Goal: Task Accomplishment & Management: Use online tool/utility

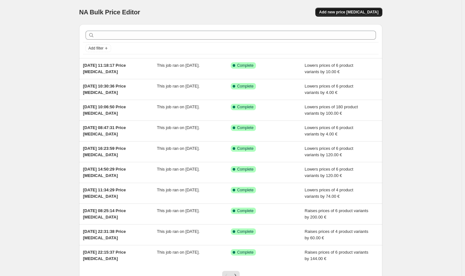
click at [362, 15] on button "Add new price [MEDICAL_DATA]" at bounding box center [349, 12] width 67 height 9
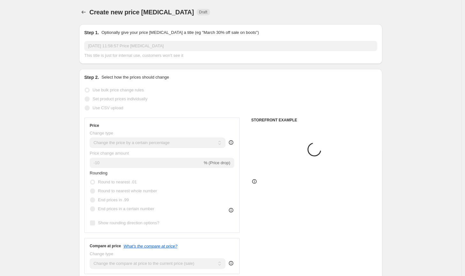
click at [143, 144] on select "Change the price to a certain amount Change the price by a certain amount Chang…" at bounding box center [158, 143] width 136 height 10
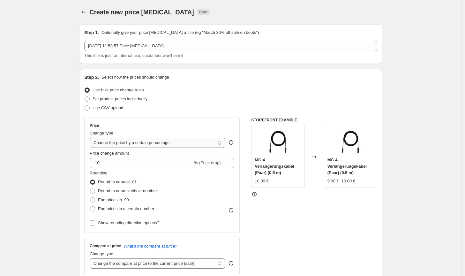
select select "to"
click at [91, 138] on select "Change the price to a certain amount Change the price by a certain amount Chang…" at bounding box center [158, 143] width 136 height 10
type input "80.00"
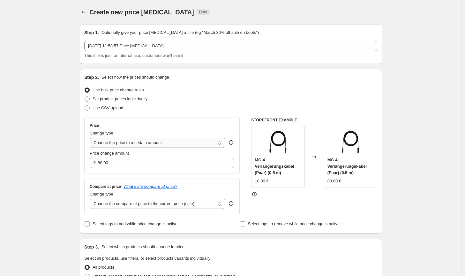
drag, startPoint x: 144, startPoint y: 141, endPoint x: 144, endPoint y: 146, distance: 4.5
click at [144, 141] on select "Change the price to a certain amount Change the price by a certain amount Chang…" at bounding box center [158, 143] width 136 height 10
select select "by"
click at [91, 138] on select "Change the price to a certain amount Change the price by a certain amount Chang…" at bounding box center [158, 143] width 136 height 10
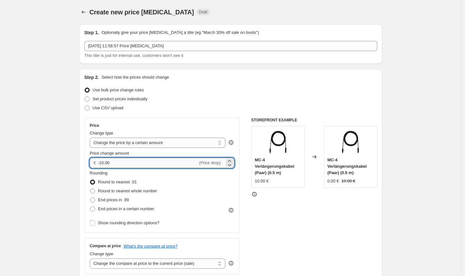
drag, startPoint x: 116, startPoint y: 164, endPoint x: 101, endPoint y: 164, distance: 15.3
click at [101, 164] on input "-10.00" at bounding box center [148, 163] width 100 height 10
type input "-4.00"
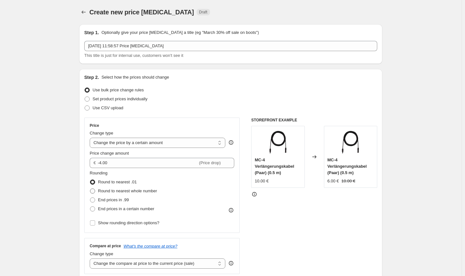
click at [123, 192] on span "Round to nearest whole number" at bounding box center [127, 190] width 59 height 5
click at [90, 189] on input "Round to nearest whole number" at bounding box center [90, 188] width 0 height 0
radio input "true"
click at [213, 262] on select "Change the compare at price to the current price (sale) Change the compare at p…" at bounding box center [158, 263] width 136 height 10
select select "no_change"
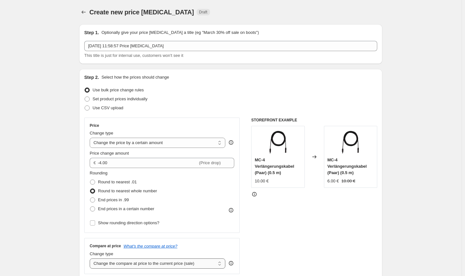
click at [91, 258] on select "Change the compare at price to the current price (sale) Change the compare at p…" at bounding box center [158, 263] width 136 height 10
click at [336, 244] on div "STOREFRONT EXAMPLE MC-4 Verlängerungskabel (Paar) (0.5 m) 10.00 € Changed to MC…" at bounding box center [314, 196] width 126 height 156
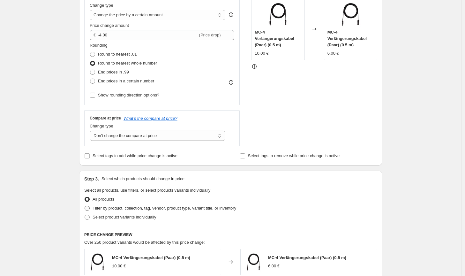
click at [221, 207] on span "Filter by product, collection, tag, vendor, product type, variant title, or inv…" at bounding box center [165, 208] width 144 height 5
click at [85, 206] on input "Filter by product, collection, tag, vendor, product type, variant title, or inv…" at bounding box center [85, 206] width 0 height 0
radio input "true"
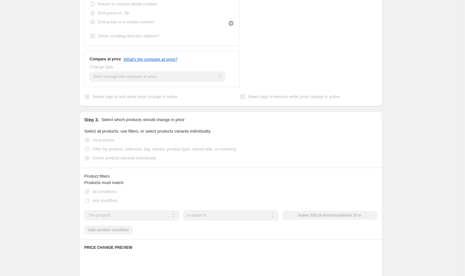
scroll to position [192, 0]
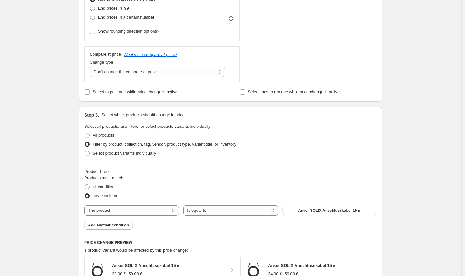
click at [320, 201] on div "Products must match: all conditions any condition The product The product's col…" at bounding box center [230, 202] width 293 height 55
click at [320, 208] on button "Anker SOLIX Anschlusskabel 15 m" at bounding box center [330, 210] width 95 height 9
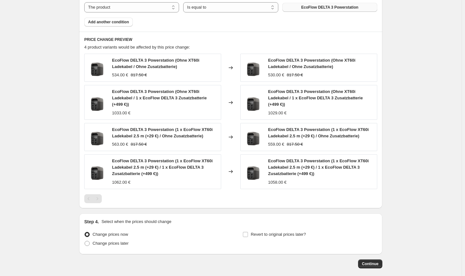
scroll to position [419, 0]
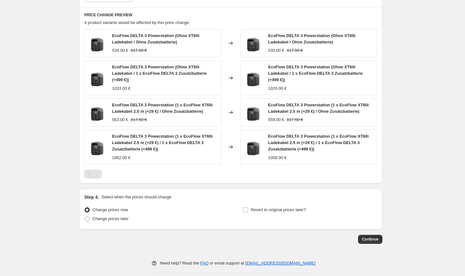
click at [368, 238] on span "Continue" at bounding box center [370, 239] width 17 height 5
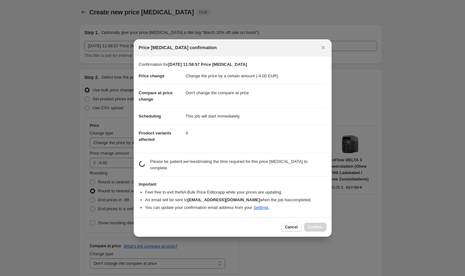
scroll to position [0, 0]
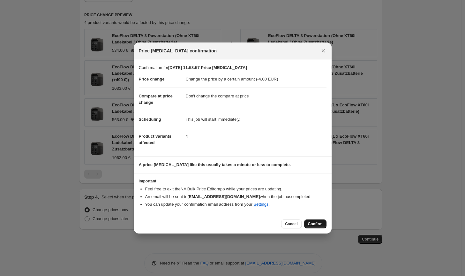
click at [315, 225] on span "Confirm" at bounding box center [315, 223] width 15 height 5
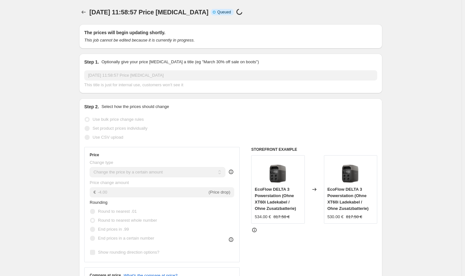
scroll to position [419, 0]
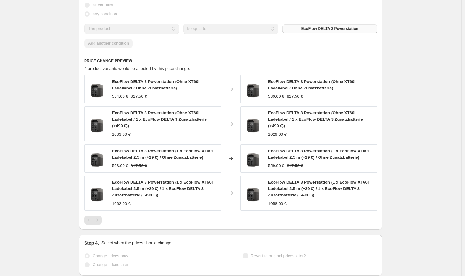
select select "by"
select select "no_change"
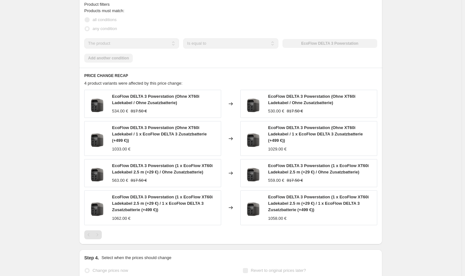
scroll to position [0, 0]
